Goal: Task Accomplishment & Management: Manage account settings

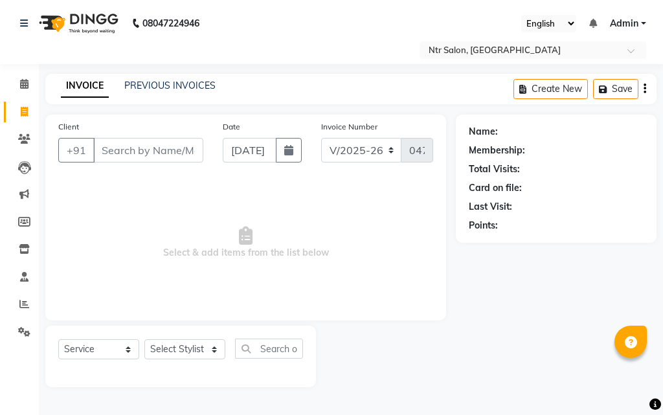
select select "5173"
select select "service"
click at [25, 107] on icon at bounding box center [24, 112] width 7 height 10
select select "service"
type input "0474"
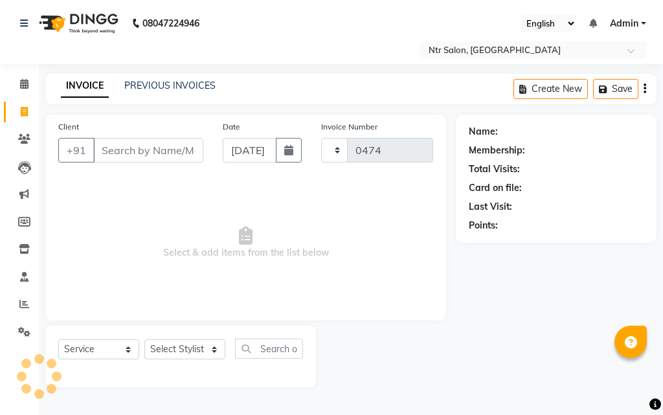
select select "5173"
click at [25, 140] on icon at bounding box center [24, 139] width 12 height 10
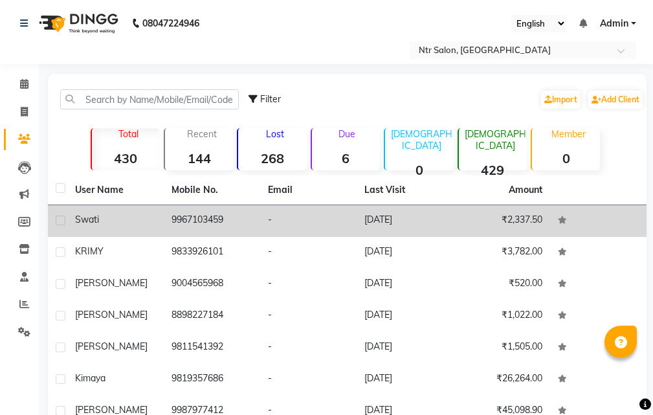
click at [127, 217] on div "Swati" at bounding box center [115, 220] width 81 height 14
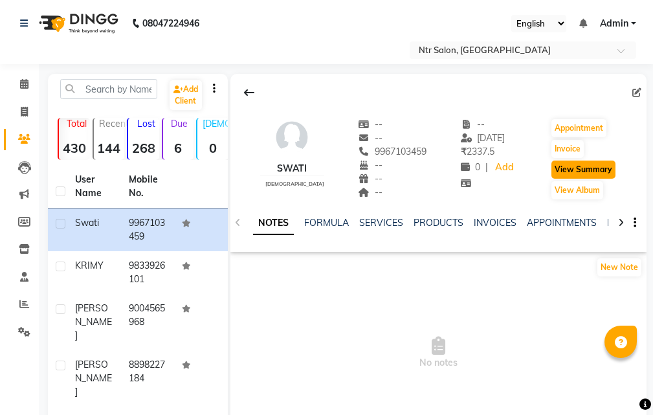
click at [569, 171] on button "View Summary" at bounding box center [583, 169] width 64 height 18
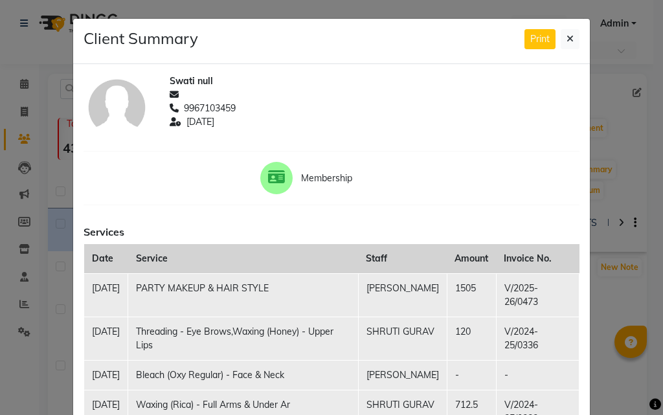
click at [25, 26] on ngb-modal-window "Client Summary Print Swati null 9967103459 [DATE] Membership Services Date Serv…" at bounding box center [331, 207] width 663 height 415
click at [567, 41] on icon at bounding box center [569, 38] width 7 height 9
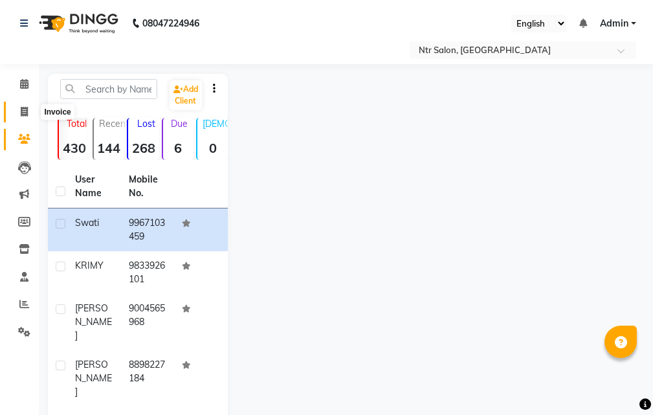
click at [26, 112] on icon at bounding box center [24, 112] width 7 height 10
select select "service"
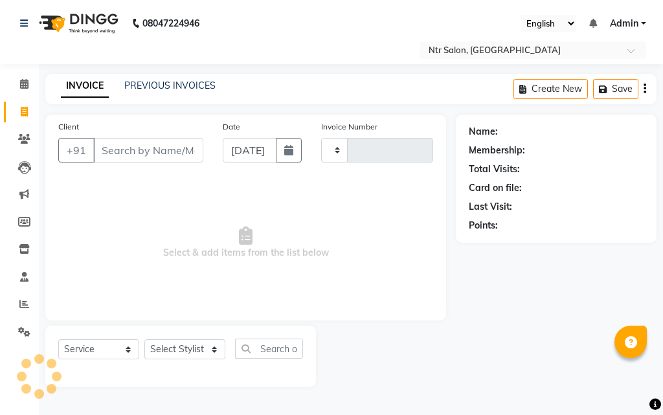
type input "0474"
select select "5173"
click at [114, 146] on input "Client" at bounding box center [148, 150] width 110 height 25
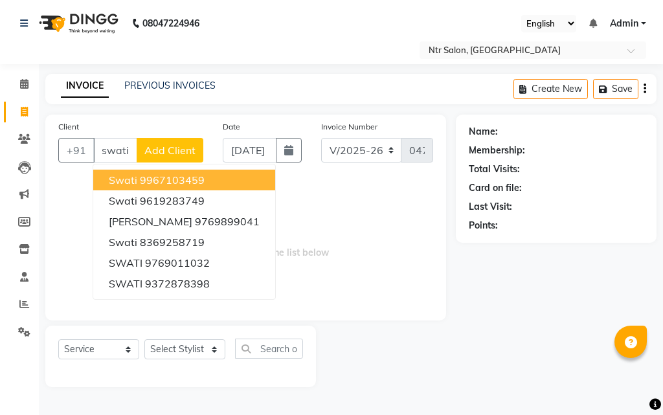
click at [212, 182] on button "Swati 9967103459" at bounding box center [184, 180] width 182 height 21
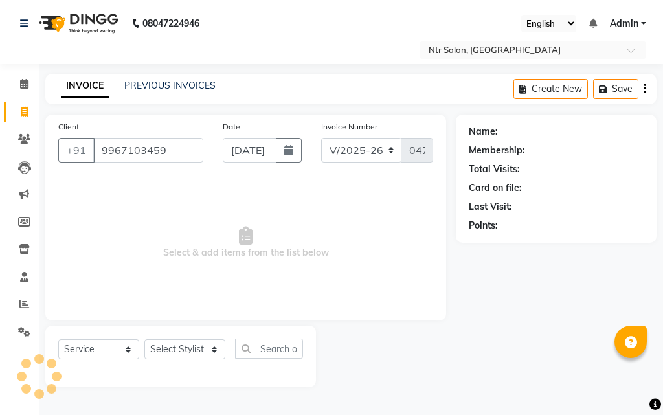
type input "9967103459"
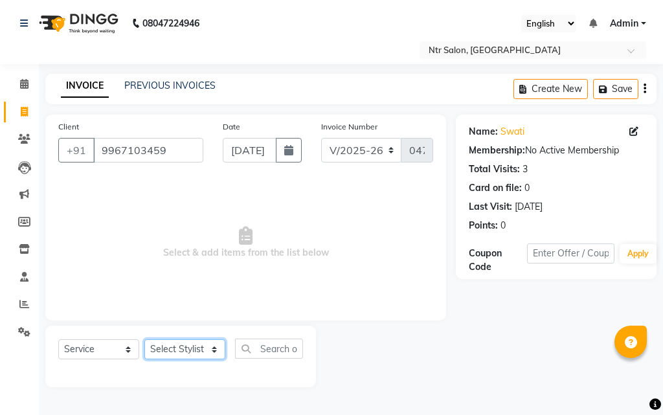
click at [209, 352] on select "Select Stylist [PERSON_NAME] NISHA [PERSON_NAME] SHRUTI GURAV" at bounding box center [184, 349] width 81 height 20
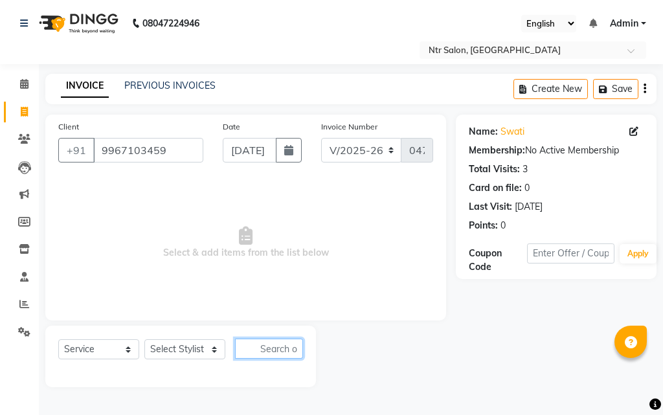
click at [264, 349] on input "text" at bounding box center [269, 348] width 68 height 20
type input "make up"
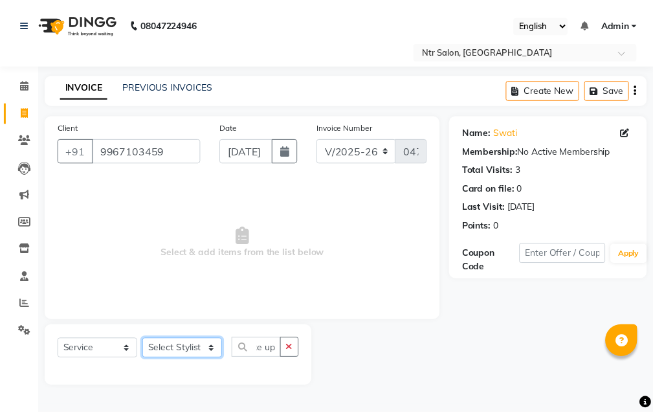
scroll to position [0, 0]
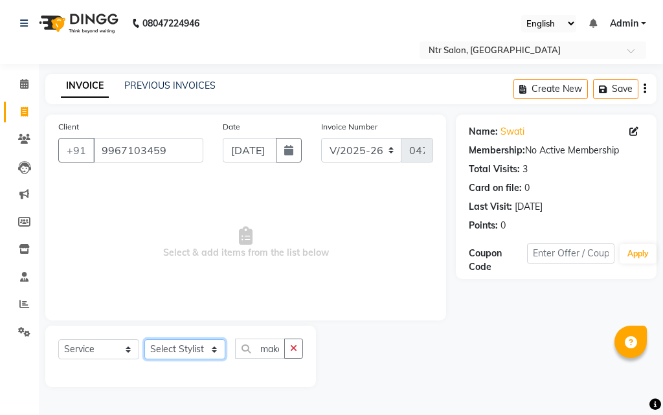
click at [188, 344] on select "Select Stylist [PERSON_NAME] NISHA [PERSON_NAME] SHRUTI GURAV" at bounding box center [184, 349] width 81 height 20
select select "34856"
click at [144, 339] on select "Select Stylist [PERSON_NAME] NISHA [PERSON_NAME] SHRUTI GURAV" at bounding box center [184, 349] width 81 height 20
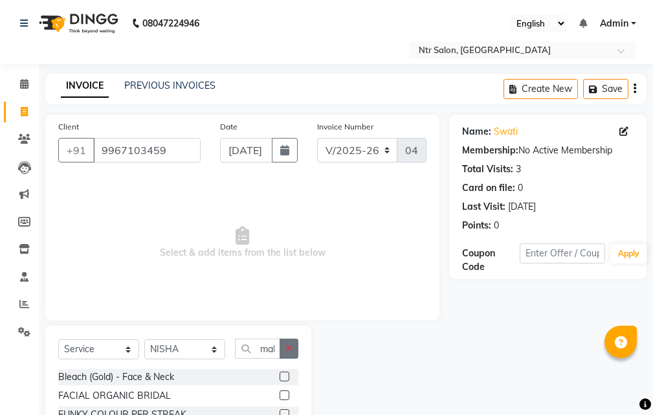
drag, startPoint x: 287, startPoint y: 346, endPoint x: 274, endPoint y: 349, distance: 13.3
click at [286, 346] on icon "button" at bounding box center [288, 348] width 7 height 9
click at [272, 349] on input "text" at bounding box center [266, 348] width 63 height 20
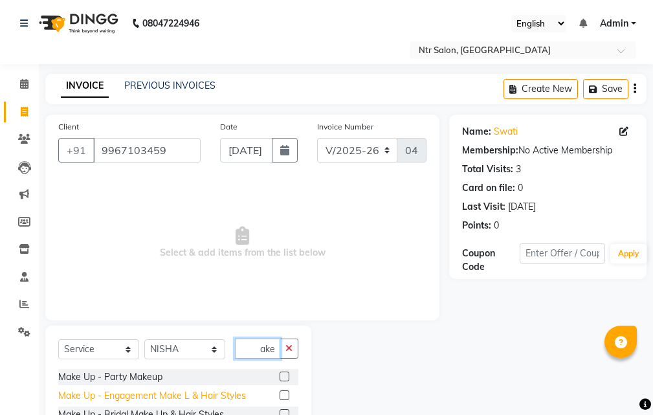
scroll to position [65, 0]
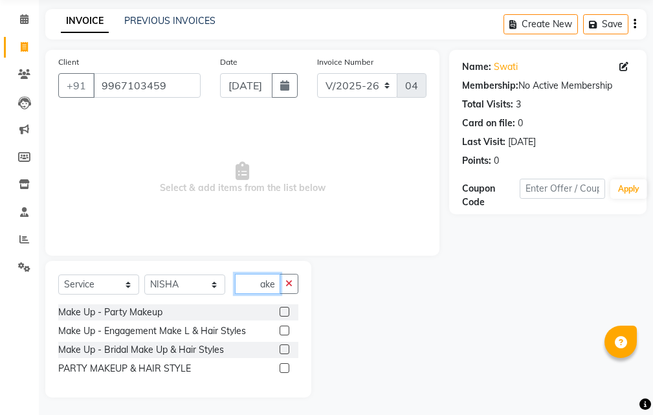
type input "make"
click at [284, 369] on label at bounding box center [285, 368] width 10 height 10
click at [284, 369] on input "checkbox" at bounding box center [284, 368] width 8 height 8
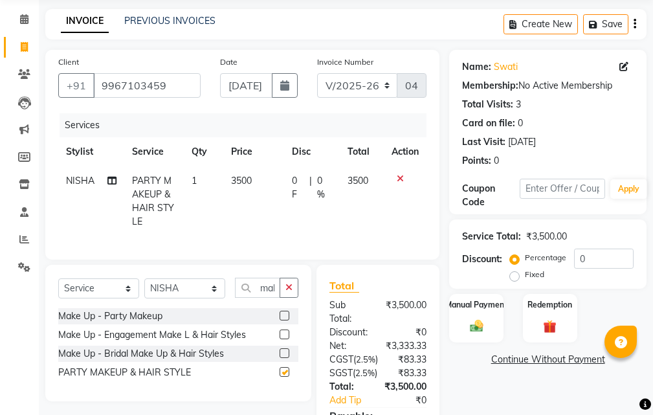
checkbox input "false"
drag, startPoint x: 369, startPoint y: 177, endPoint x: 360, endPoint y: 191, distance: 16.5
click at [368, 177] on td "3500" at bounding box center [362, 201] width 45 height 70
select select "34856"
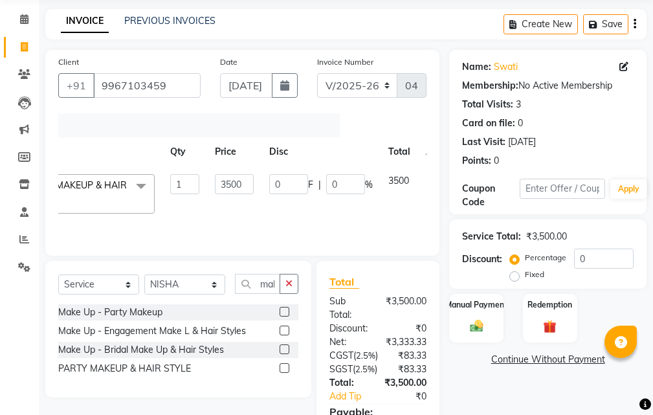
scroll to position [0, 131]
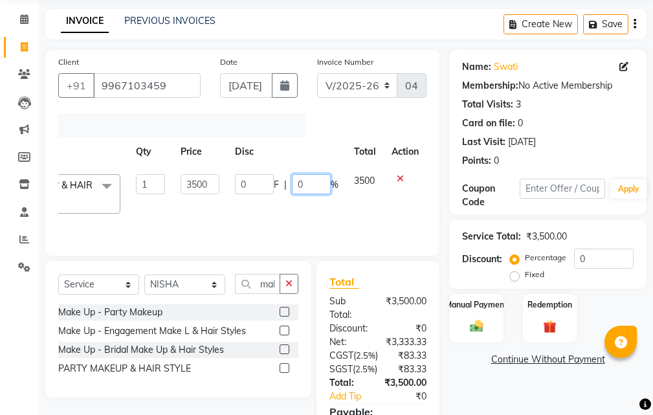
click at [312, 184] on input "0" at bounding box center [311, 184] width 39 height 20
type input "57"
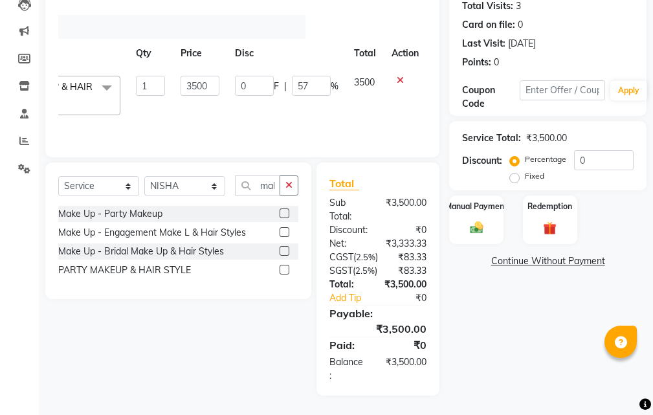
scroll to position [0, 10]
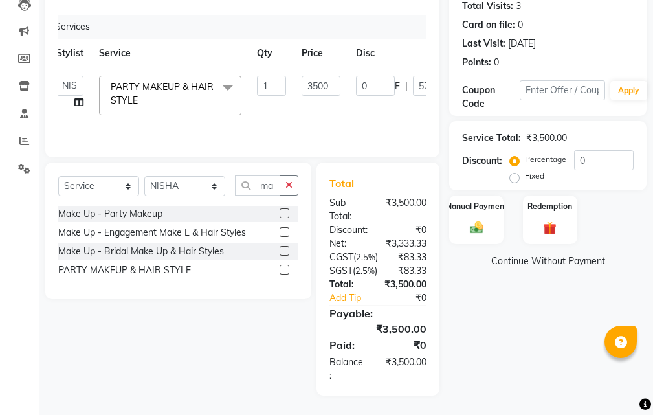
click at [348, 90] on td "0 F | 57 %" at bounding box center [407, 95] width 119 height 55
select select "34856"
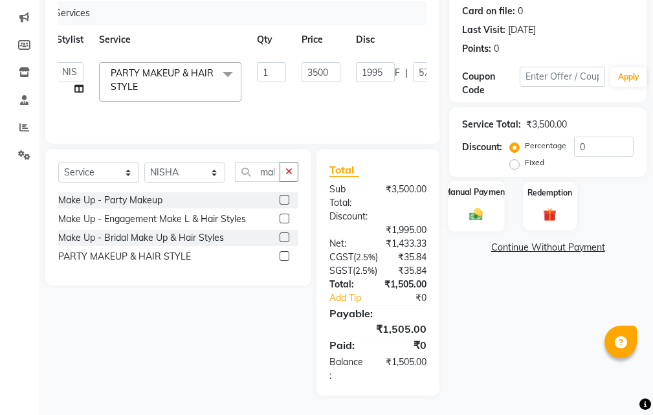
click at [481, 206] on img at bounding box center [476, 214] width 22 height 16
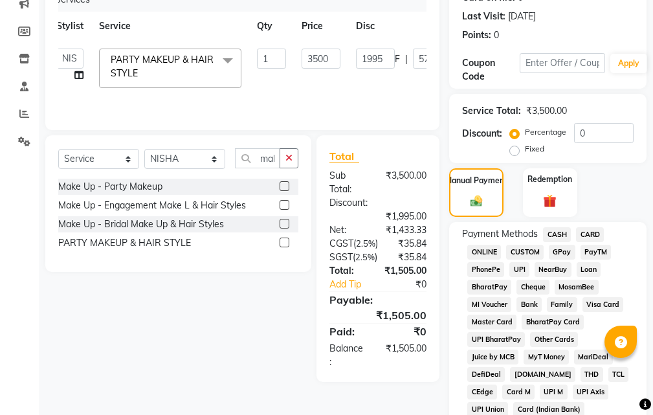
click at [564, 251] on span "GPay" at bounding box center [562, 252] width 27 height 15
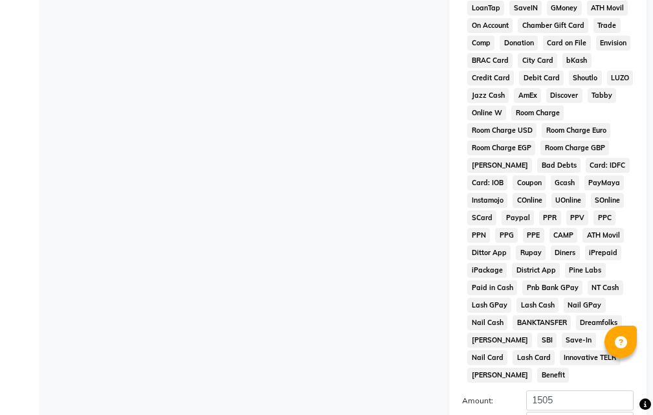
scroll to position [812, 0]
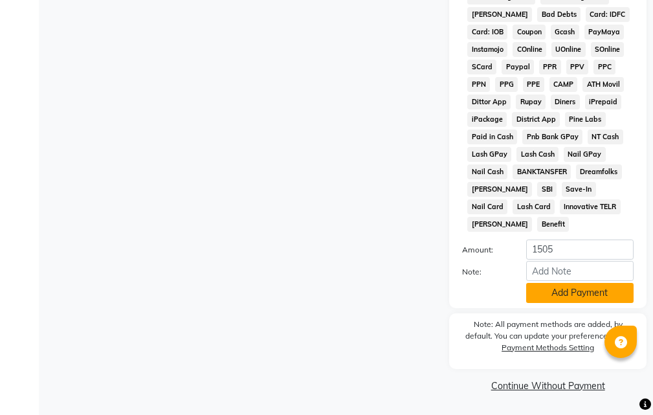
click at [557, 293] on button "Add Payment" at bounding box center [579, 293] width 107 height 20
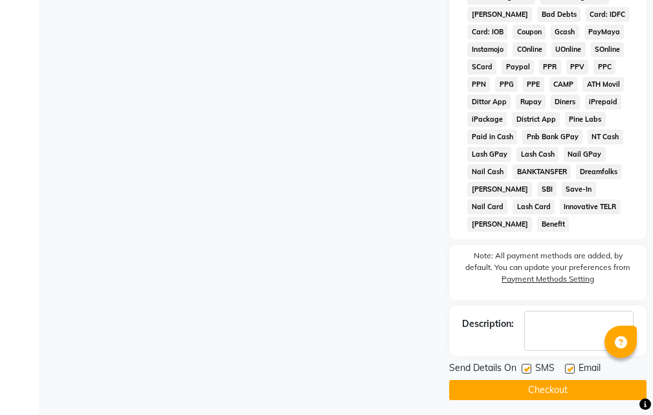
click at [551, 388] on button "Checkout" at bounding box center [547, 390] width 197 height 20
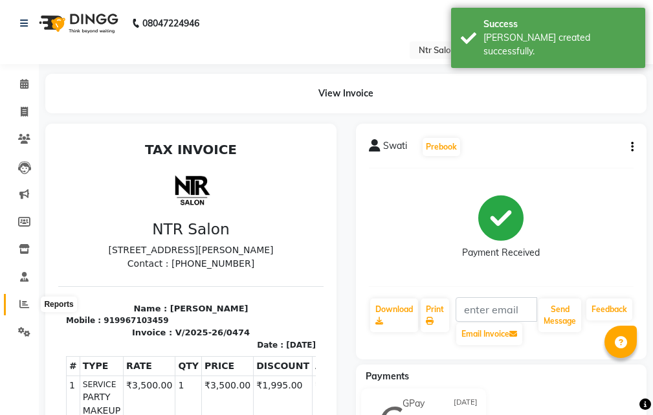
click at [21, 302] on icon at bounding box center [24, 304] width 10 height 10
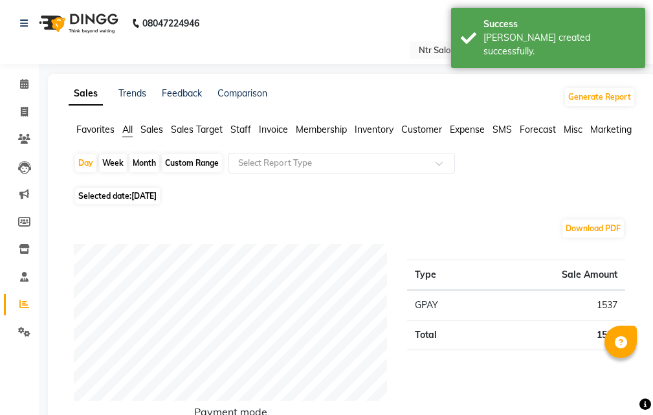
click at [155, 192] on span "[DATE]" at bounding box center [143, 196] width 25 height 10
select select "10"
select select "2025"
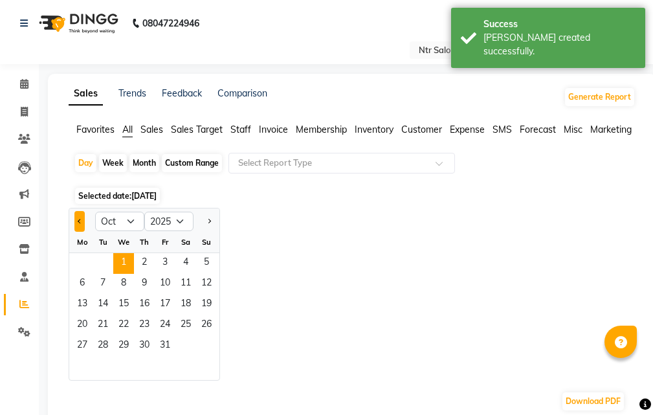
click at [78, 222] on span "Previous month" at bounding box center [80, 220] width 5 height 5
select select "9"
click at [105, 342] on span "30" at bounding box center [103, 346] width 21 height 21
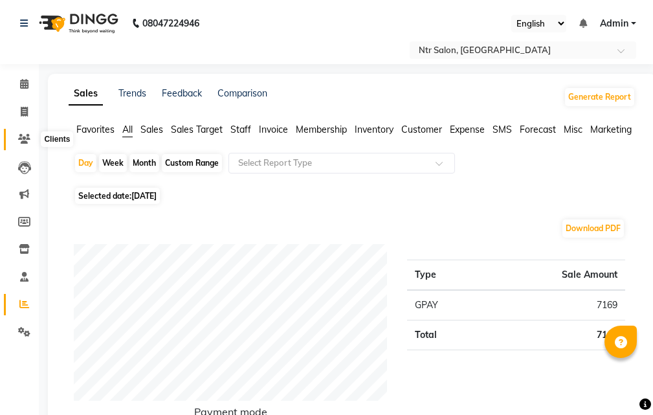
click at [25, 138] on icon at bounding box center [24, 139] width 12 height 10
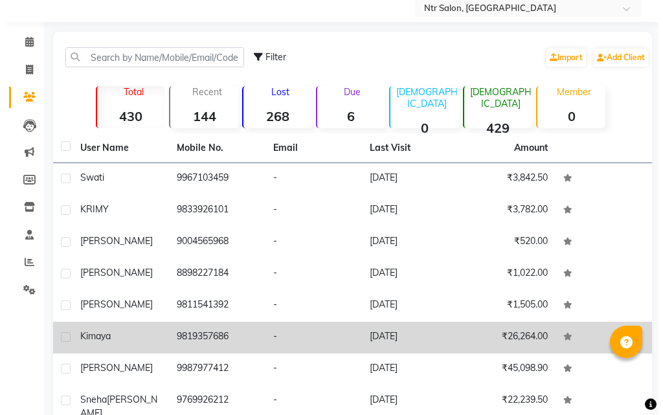
scroll to position [65, 0]
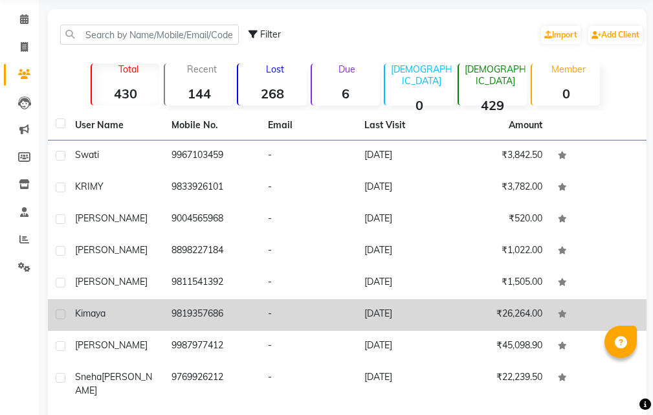
click at [234, 313] on td "9819357686" at bounding box center [212, 315] width 96 height 32
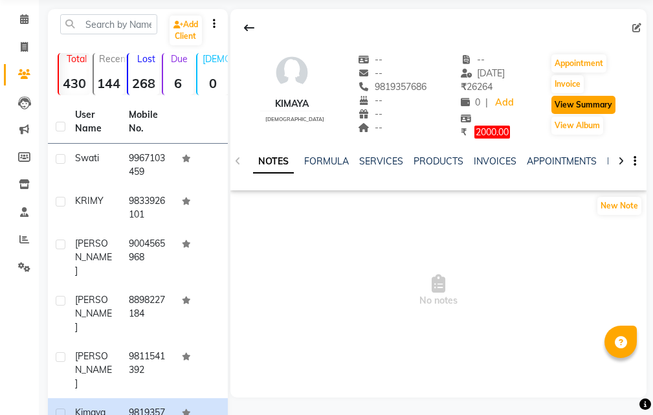
click at [596, 104] on button "View Summary" at bounding box center [583, 105] width 64 height 18
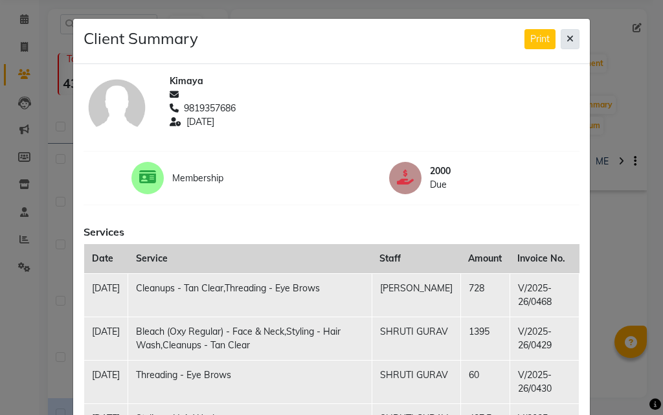
click at [560, 41] on button at bounding box center [569, 39] width 19 height 20
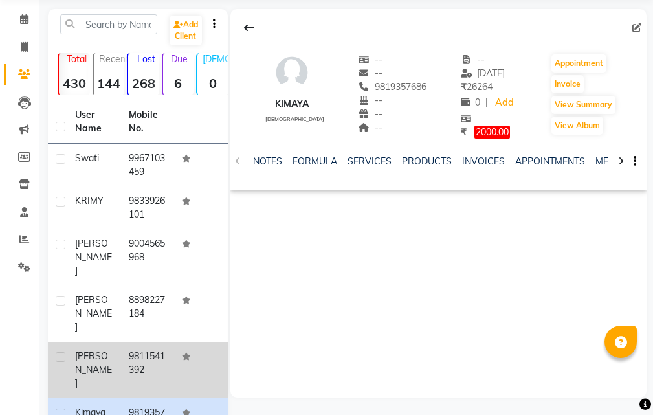
click at [121, 342] on td "9811541392" at bounding box center [148, 370] width 54 height 56
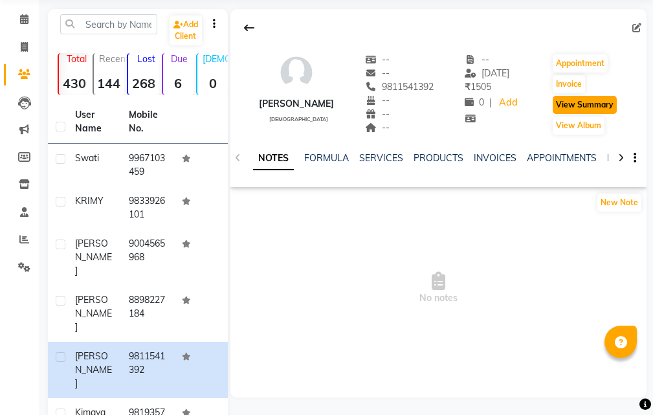
click at [578, 105] on button "View Summary" at bounding box center [585, 105] width 64 height 18
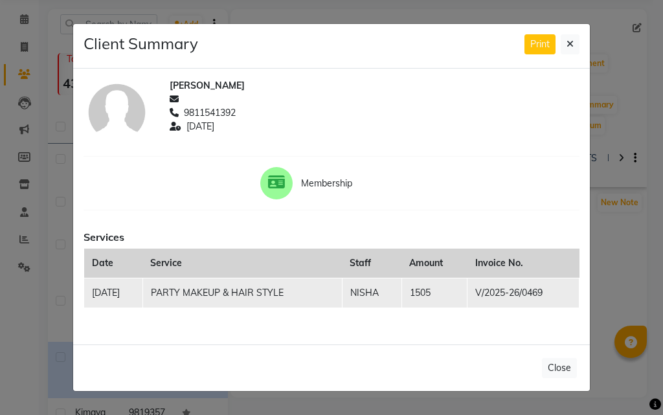
click at [42, 169] on ngb-modal-window "Client Summary Print [PERSON_NAME] 9811541392 [DATE] Membership Services Date S…" at bounding box center [331, 207] width 663 height 415
click at [571, 41] on icon at bounding box center [569, 43] width 7 height 9
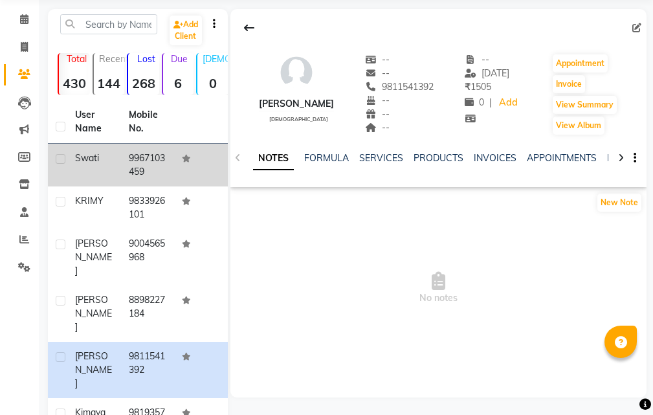
click at [162, 160] on td "9967103459" at bounding box center [148, 165] width 54 height 43
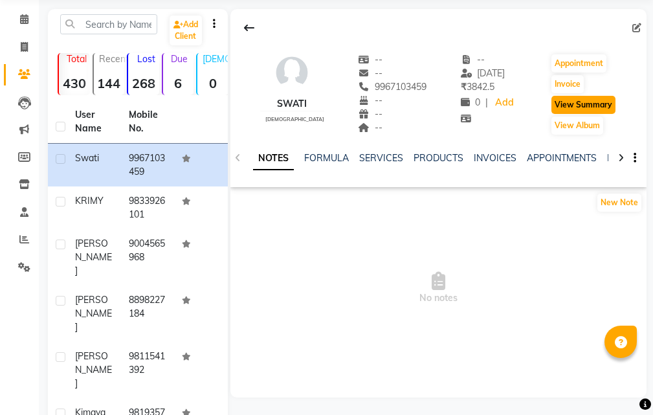
click at [591, 100] on button "View Summary" at bounding box center [583, 105] width 64 height 18
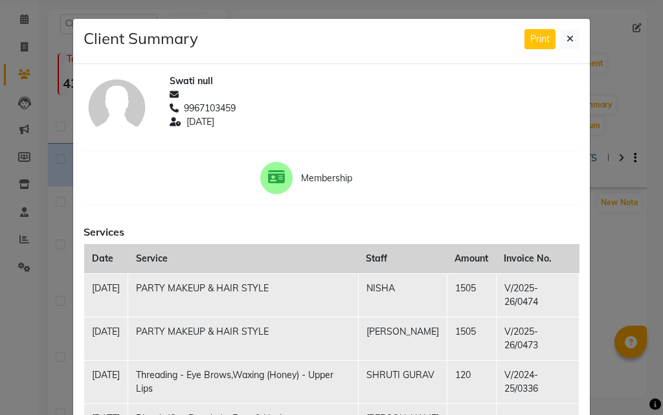
click at [109, 285] on td "[DATE]" at bounding box center [106, 294] width 44 height 43
click at [0, 271] on ngb-modal-window "Client Summary Print Swati null 9967103459 [DATE] Membership Services Date Serv…" at bounding box center [331, 207] width 663 height 415
click at [566, 39] on icon at bounding box center [569, 38] width 7 height 9
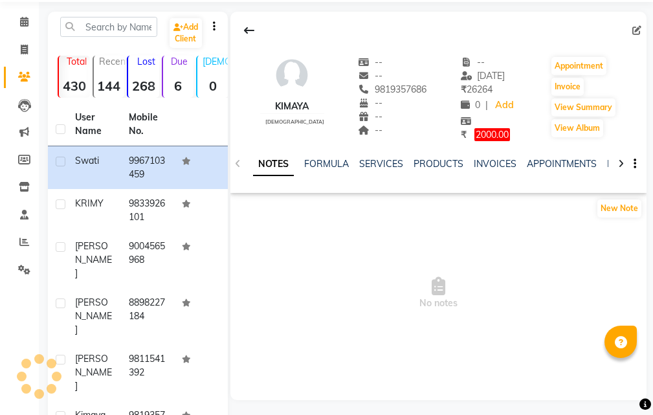
scroll to position [65, 0]
